Goal: Task Accomplishment & Management: Manage account settings

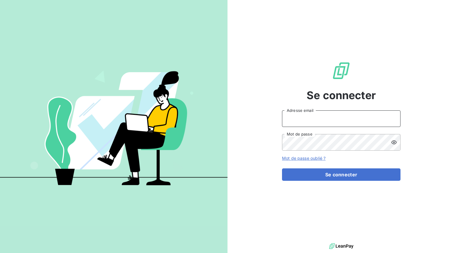
click at [323, 112] on input "Adresse email" at bounding box center [341, 118] width 118 height 17
type input "[EMAIL_ADDRESS][DOMAIN_NAME]"
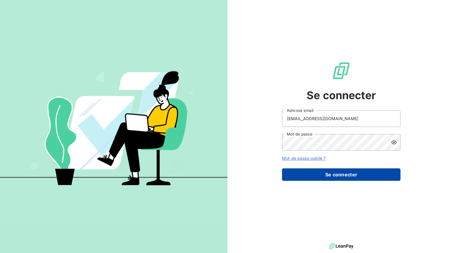
click at [333, 172] on button "Se connecter" at bounding box center [341, 174] width 118 height 12
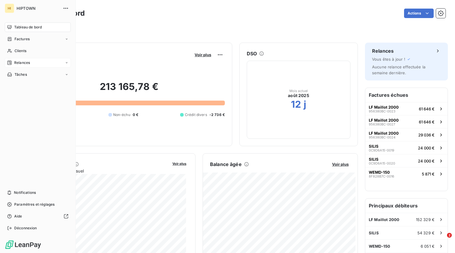
click at [7, 60] on icon at bounding box center [9, 62] width 5 height 5
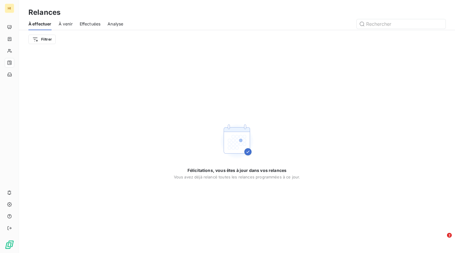
click at [69, 24] on span "À venir" at bounding box center [66, 24] width 14 height 6
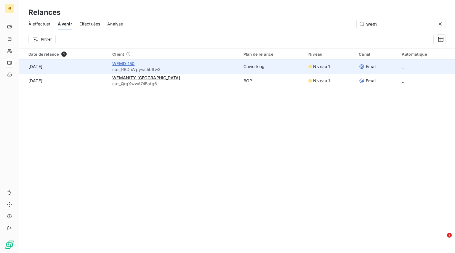
click at [127, 63] on span "WEMD-150" at bounding box center [123, 63] width 22 height 5
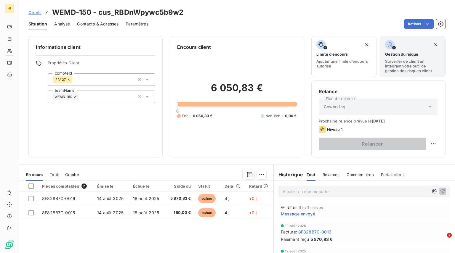
click at [344, 128] on div "Niveau 1" at bounding box center [377, 129] width 119 height 7
click at [428, 144] on html "HI Clients WEMD-150 - cus_RBDnWpywc5b9w2 Situation Analyse Contacts & Adresses …" at bounding box center [227, 126] width 455 height 253
click at [409, 155] on div "Replanifier cette action" at bounding box center [404, 156] width 53 height 9
select select "7"
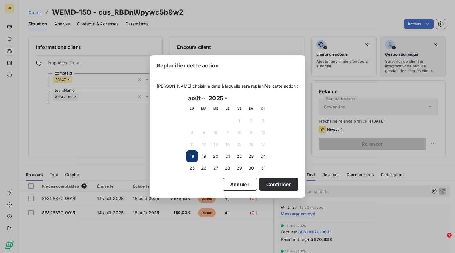
click at [192, 157] on button "18" at bounding box center [192, 156] width 12 height 12
click at [194, 158] on button "18" at bounding box center [192, 156] width 12 height 12
click at [282, 187] on button "Confirmer" at bounding box center [278, 184] width 39 height 12
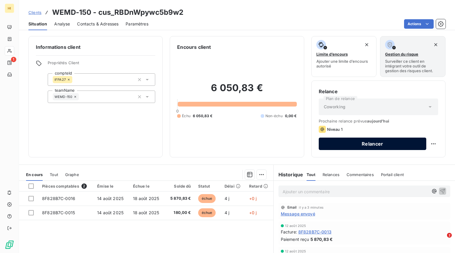
click at [374, 147] on button "Relancer" at bounding box center [371, 144] width 107 height 12
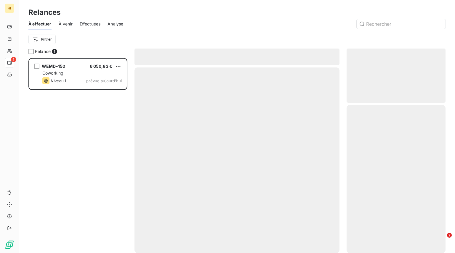
scroll to position [191, 94]
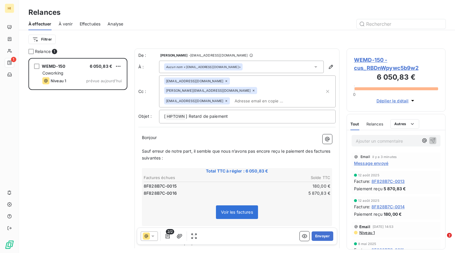
click at [148, 237] on icon at bounding box center [146, 236] width 7 height 7
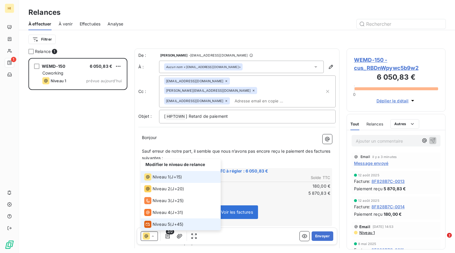
click at [153, 230] on li "Niveau 5 ( J+45 )" at bounding box center [181, 224] width 80 height 12
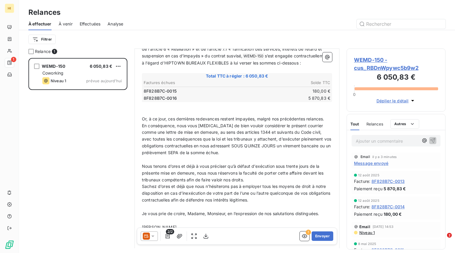
scroll to position [170, 0]
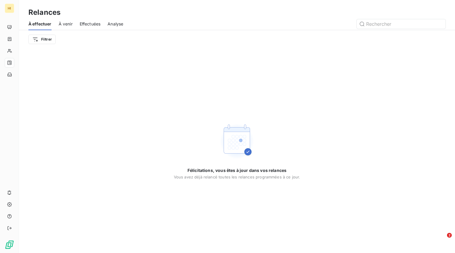
click at [61, 24] on span "À venir" at bounding box center [66, 24] width 14 height 6
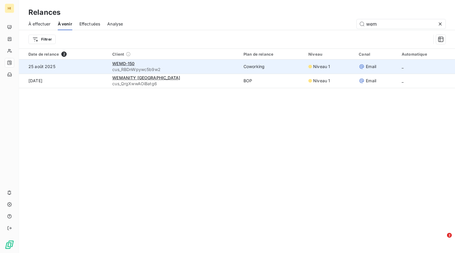
click at [131, 67] on span "cus_RBDnWpywc5b9w2" at bounding box center [174, 70] width 124 height 6
click at [130, 64] on span "WEMD-150" at bounding box center [123, 63] width 22 height 5
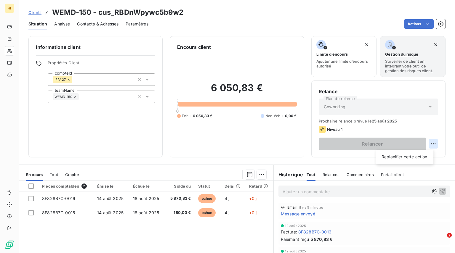
click at [432, 143] on html "HI Clients WEMD-150 - cus_RBDnWpywc5b9w2 Situation Analyse Contacts & Adresses …" at bounding box center [227, 126] width 455 height 253
click at [388, 147] on html "HI Clients WEMD-150 - cus_RBDnWpywc5b9w2 Situation Analyse Contacts & Adresses …" at bounding box center [227, 126] width 455 height 253
click at [432, 144] on html "HI Clients WEMD-150 - cus_RBDnWpywc5b9w2 Situation Analyse Contacts & Adresses …" at bounding box center [227, 126] width 455 height 253
click at [404, 158] on div "Replanifier cette action" at bounding box center [404, 156] width 53 height 9
select select "7"
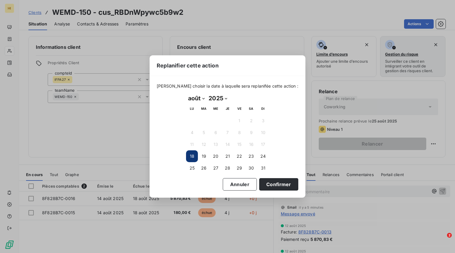
click at [191, 159] on button "18" at bounding box center [192, 156] width 12 height 12
click at [190, 154] on button "18" at bounding box center [192, 156] width 12 height 12
click at [269, 182] on button "Confirmer" at bounding box center [278, 184] width 39 height 12
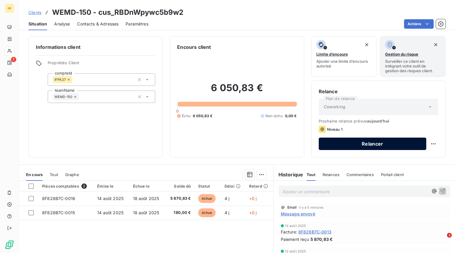
click at [367, 148] on button "Relancer" at bounding box center [371, 144] width 107 height 12
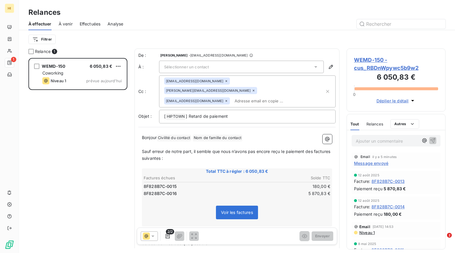
scroll to position [48, 0]
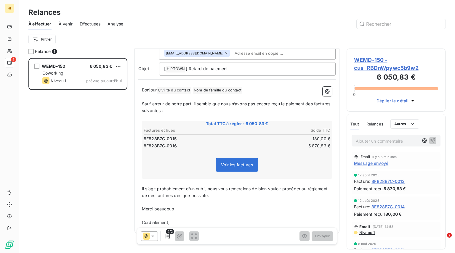
click at [146, 236] on icon at bounding box center [146, 236] width 7 height 7
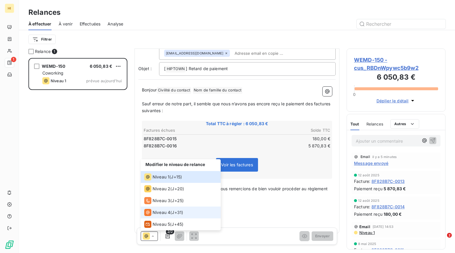
click at [159, 215] on span "Niveau 4" at bounding box center [161, 213] width 18 height 6
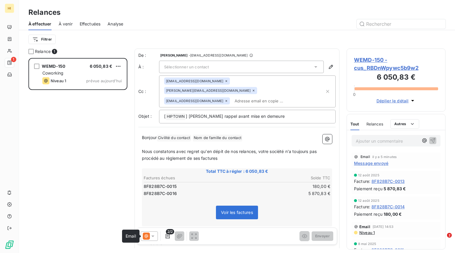
click at [149, 233] on icon at bounding box center [146, 236] width 7 height 7
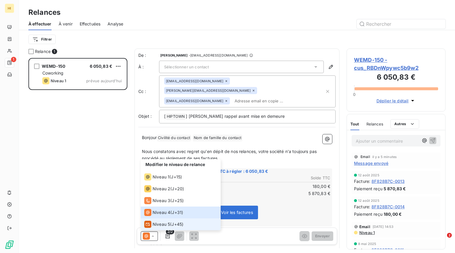
click at [153, 225] on span "Niveau 5" at bounding box center [160, 224] width 17 height 6
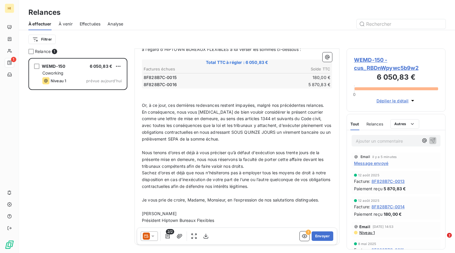
scroll to position [170, 0]
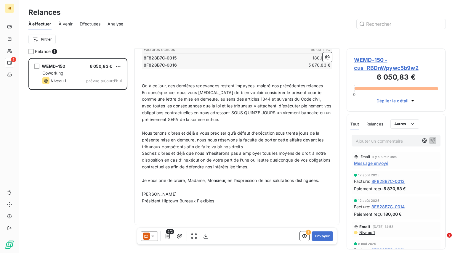
click at [149, 233] on icon at bounding box center [146, 236] width 7 height 7
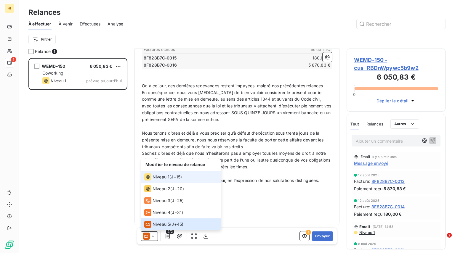
click at [167, 176] on span "Niveau 1" at bounding box center [160, 177] width 17 height 6
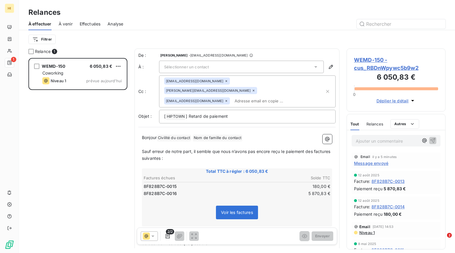
click at [153, 235] on icon at bounding box center [153, 236] width 6 height 6
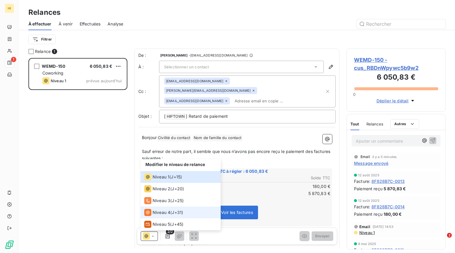
click at [159, 211] on span "Niveau 4" at bounding box center [161, 213] width 18 height 6
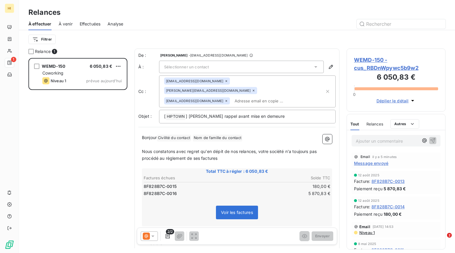
click at [153, 233] on div at bounding box center [149, 235] width 17 height 9
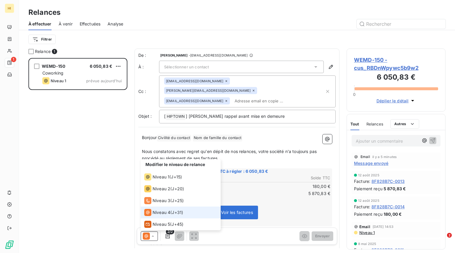
click at [167, 210] on span "Niveau 4" at bounding box center [161, 213] width 18 height 6
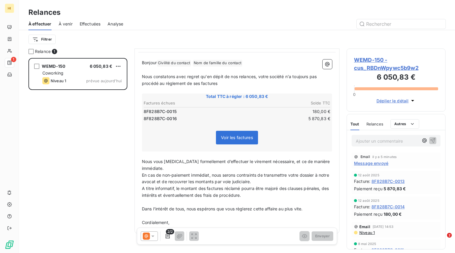
scroll to position [75, 0]
click at [153, 236] on icon at bounding box center [152, 236] width 3 height 1
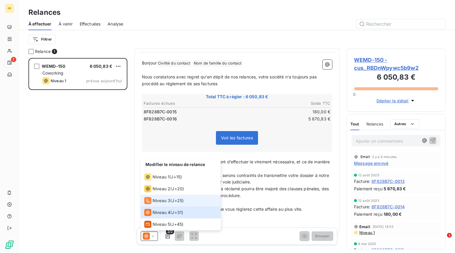
click at [183, 197] on div "Niveau 3 ( J+25 )" at bounding box center [163, 200] width 39 height 7
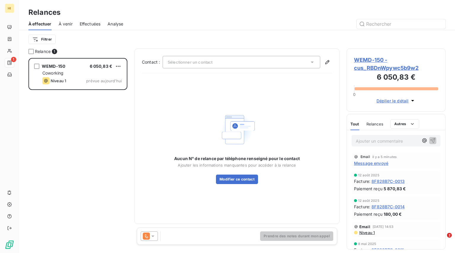
click at [151, 235] on icon at bounding box center [153, 236] width 6 height 6
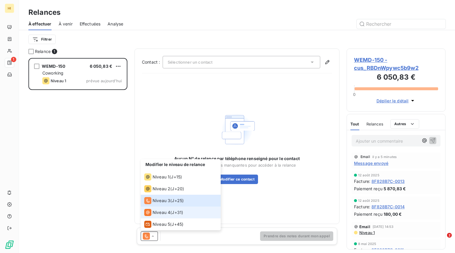
click at [163, 214] on span "Niveau 4" at bounding box center [161, 213] width 18 height 6
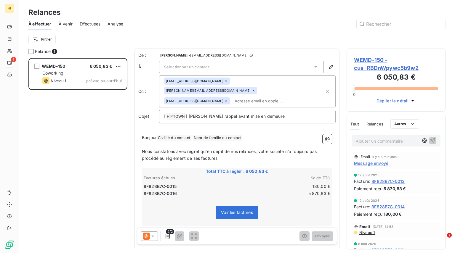
scroll to position [75, 0]
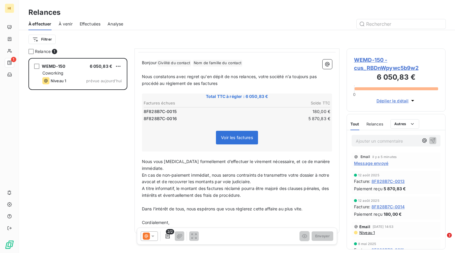
click at [146, 241] on div "2/2 Envoyer" at bounding box center [237, 236] width 200 height 17
click at [148, 240] on div at bounding box center [149, 235] width 17 height 9
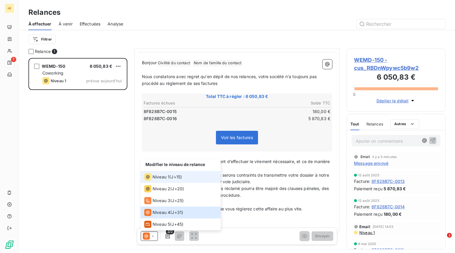
click at [171, 178] on div "Niveau 1 ( J+15 )" at bounding box center [163, 176] width 38 height 7
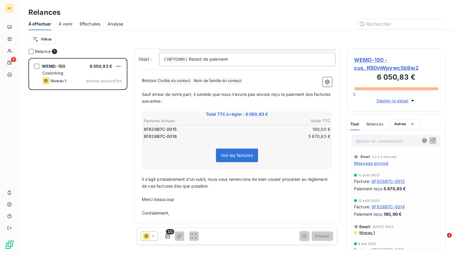
scroll to position [48, 0]
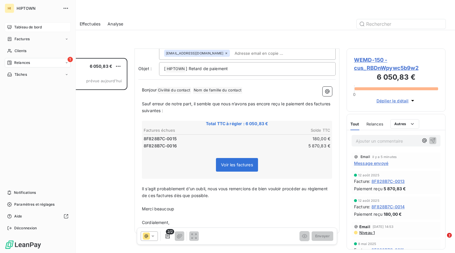
click at [13, 26] on div "Tableau de bord" at bounding box center [38, 26] width 66 height 9
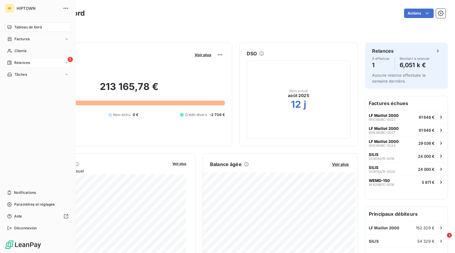
click at [33, 67] on div "1 Relances" at bounding box center [38, 62] width 66 height 9
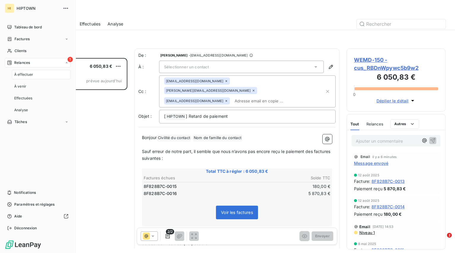
scroll to position [191, 94]
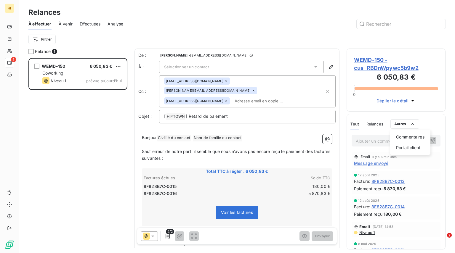
click at [430, 112] on html "HI 1 Relances À effectuer À venir Effectuées Analyse Filtrer Relance 1 WEMD-150…" at bounding box center [227, 126] width 455 height 253
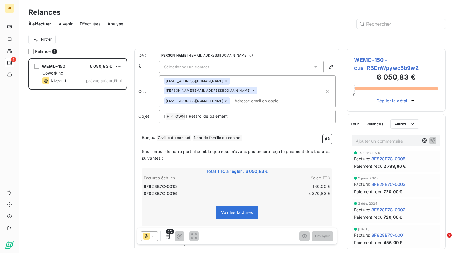
scroll to position [0, 0]
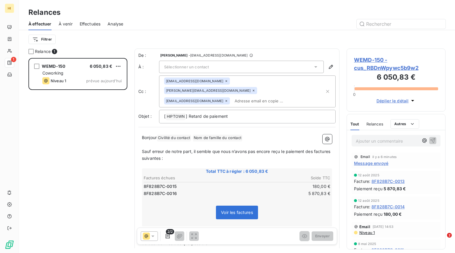
click at [376, 127] on div "Relances" at bounding box center [374, 124] width 17 height 12
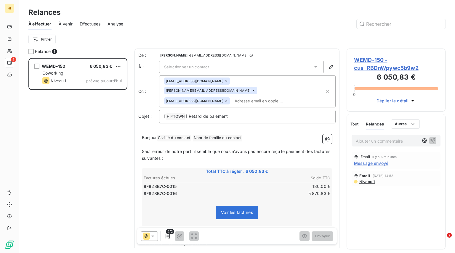
click at [350, 126] on span "Tout" at bounding box center [354, 124] width 8 height 5
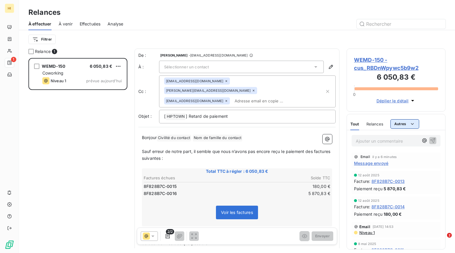
click at [408, 125] on html "HI 1 Relances À effectuer À venir Effectuées Analyse Filtrer Relance 1 WEMD-150…" at bounding box center [227, 126] width 455 height 253
click at [403, 104] on html "HI 1 Relances À effectuer À venir Effectuées Analyse Filtrer Relance 1 WEMD-150…" at bounding box center [227, 126] width 455 height 253
click at [401, 102] on span "Déplier le détail" at bounding box center [392, 101] width 32 height 6
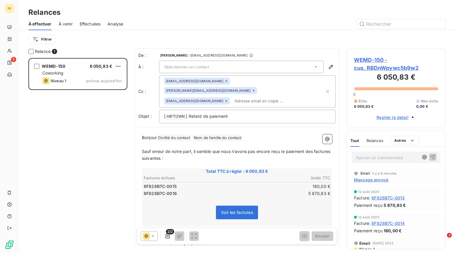
scroll to position [235, 0]
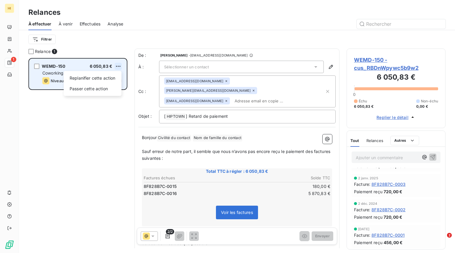
click at [117, 69] on html "HI 1 Relances À effectuer À venir Effectuées Analyse Filtrer Relance 1 WEMD-150…" at bounding box center [227, 126] width 455 height 253
click at [108, 79] on div "Replanifier cette action" at bounding box center [92, 77] width 53 height 9
select select "7"
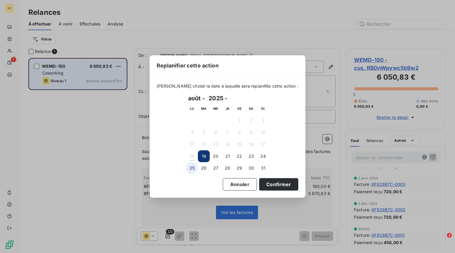
click at [186, 166] on button "25" at bounding box center [192, 168] width 12 height 12
click at [281, 184] on button "Confirmer" at bounding box center [278, 184] width 39 height 12
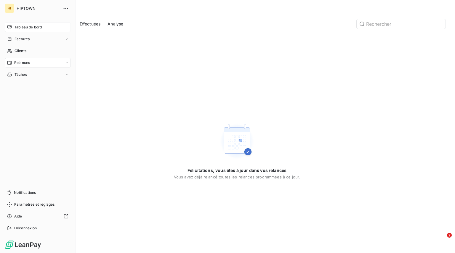
click at [10, 27] on icon at bounding box center [9, 27] width 5 height 5
